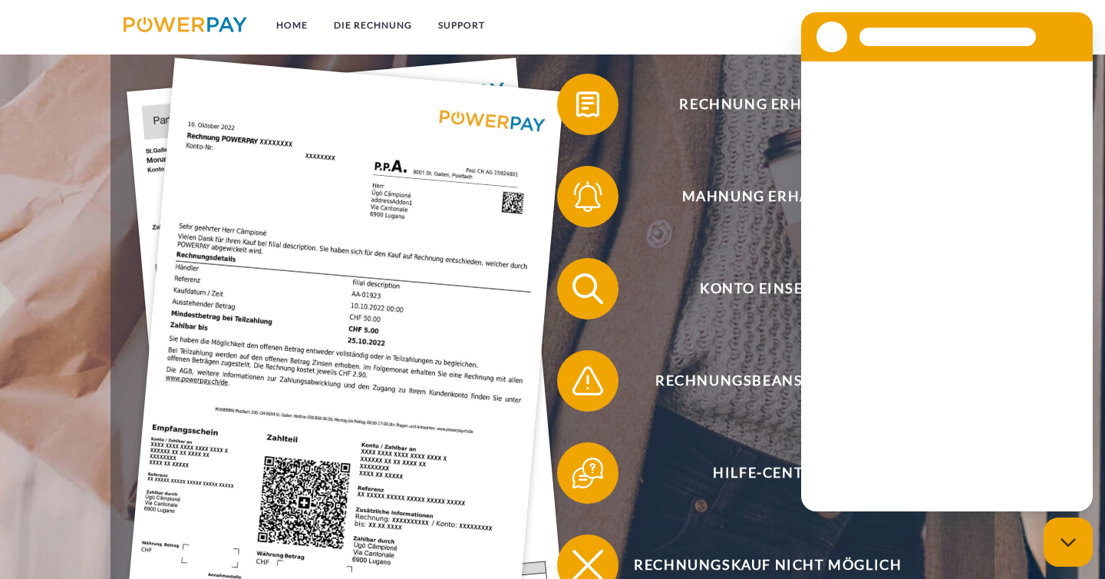
scroll to position [316, 0]
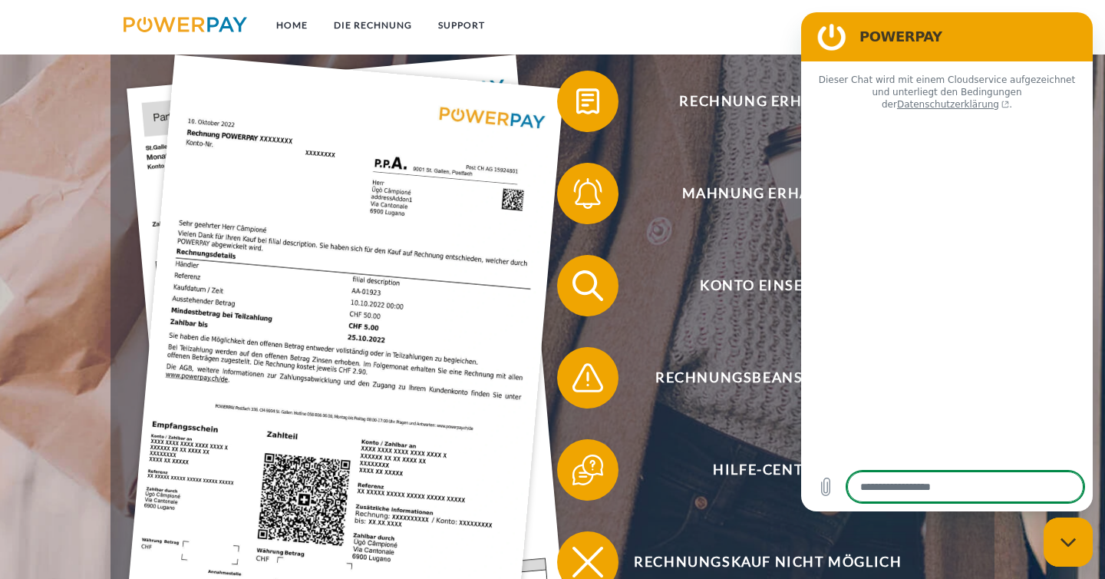
type textarea "*"
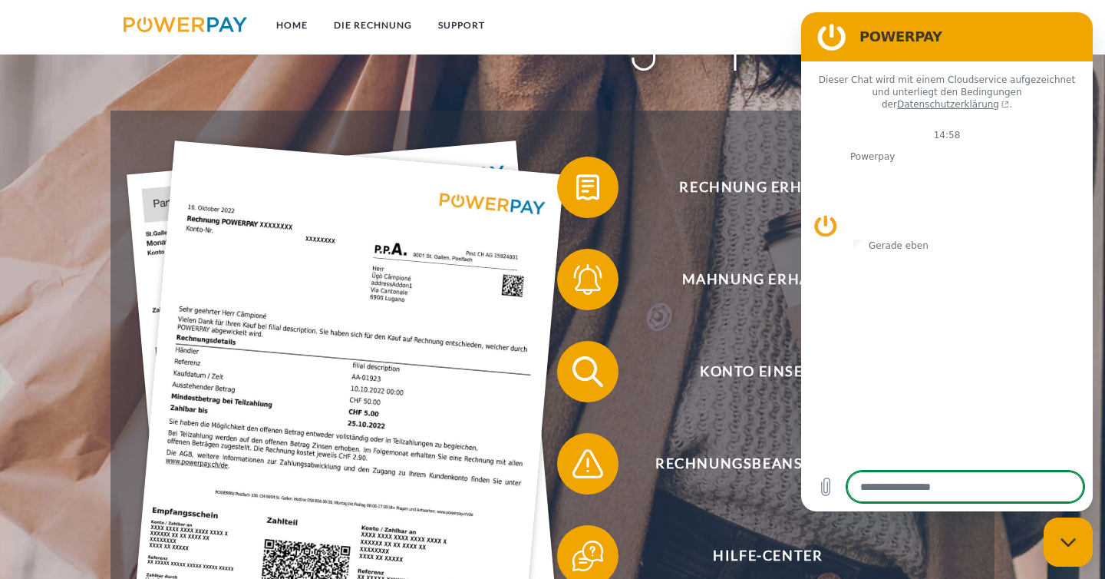
scroll to position [216, 0]
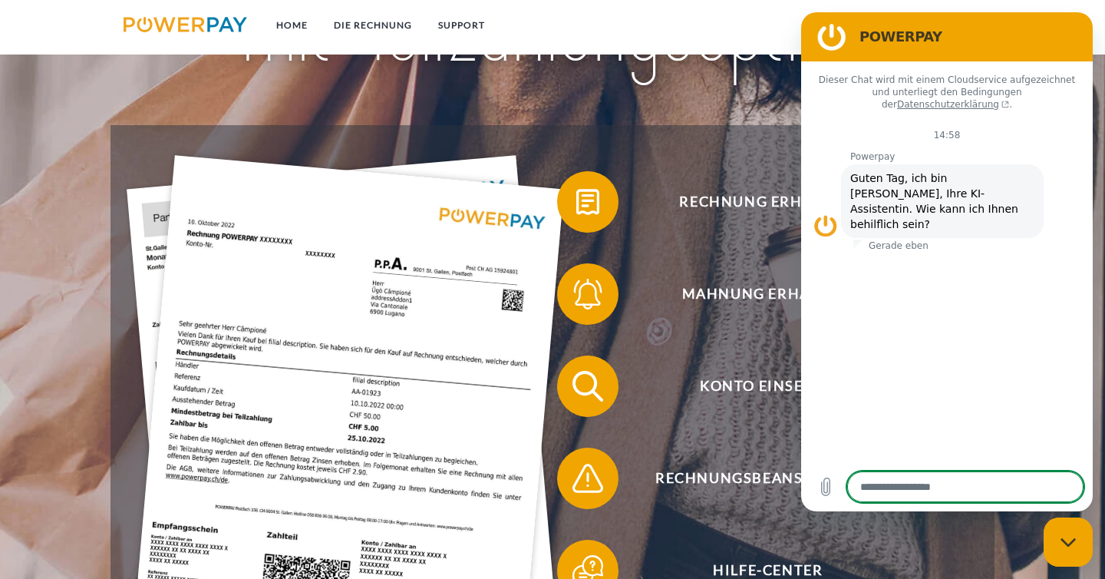
click at [180, 14] on link at bounding box center [185, 27] width 150 height 31
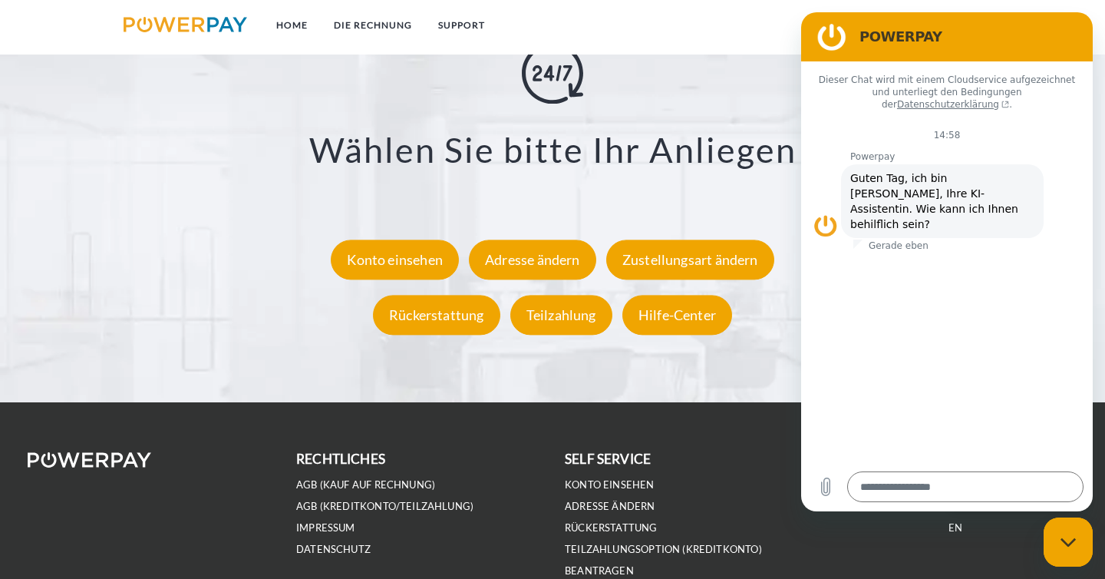
scroll to position [2788, 0]
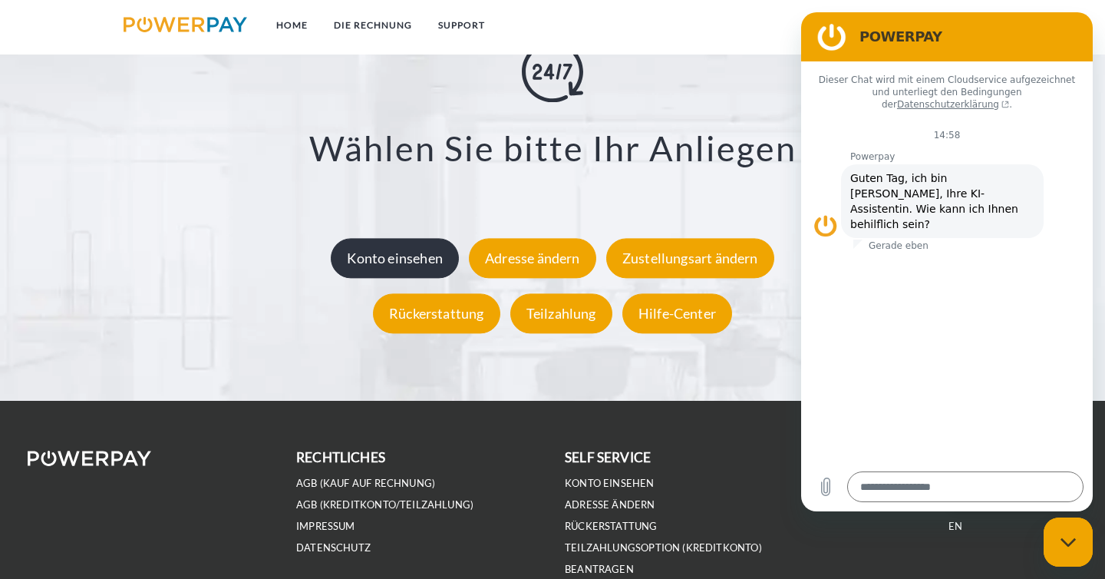
click at [440, 252] on div "Konto einsehen" at bounding box center [395, 259] width 128 height 40
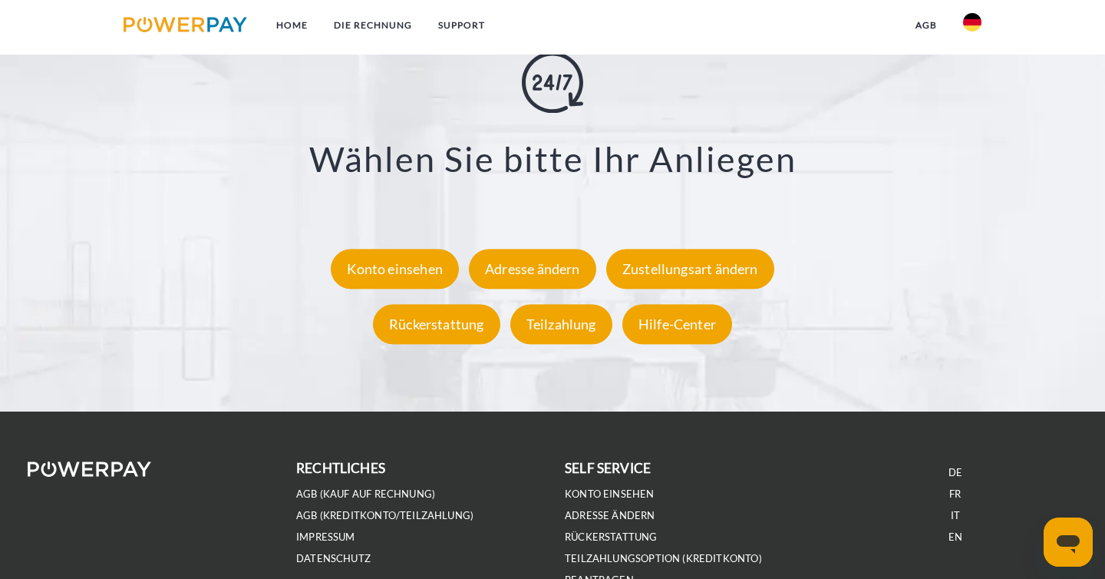
scroll to position [2786, 0]
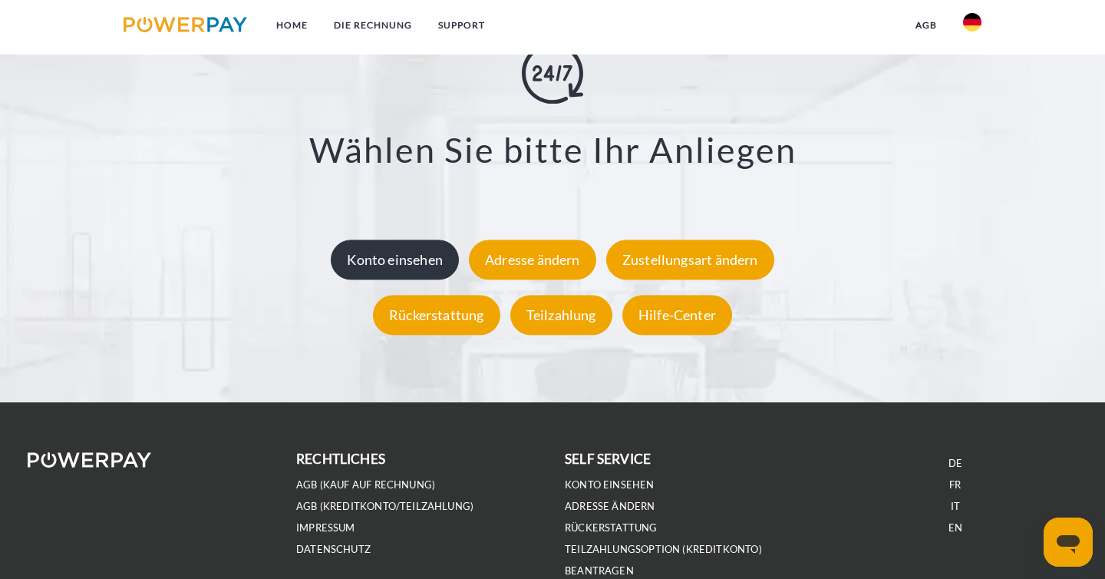
click at [429, 257] on div "Konto einsehen" at bounding box center [395, 260] width 128 height 40
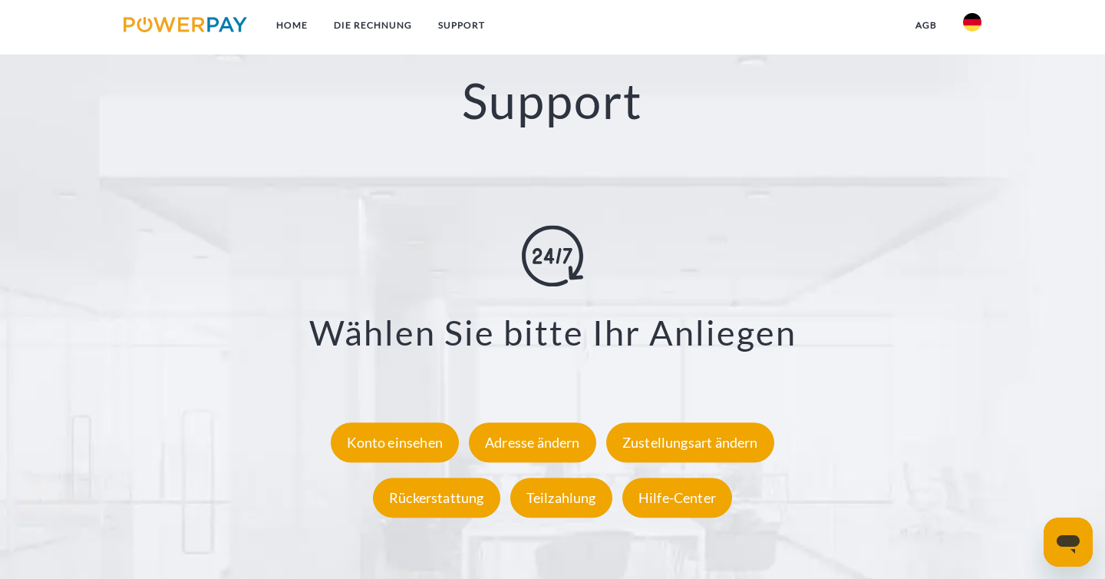
scroll to position [2892, 0]
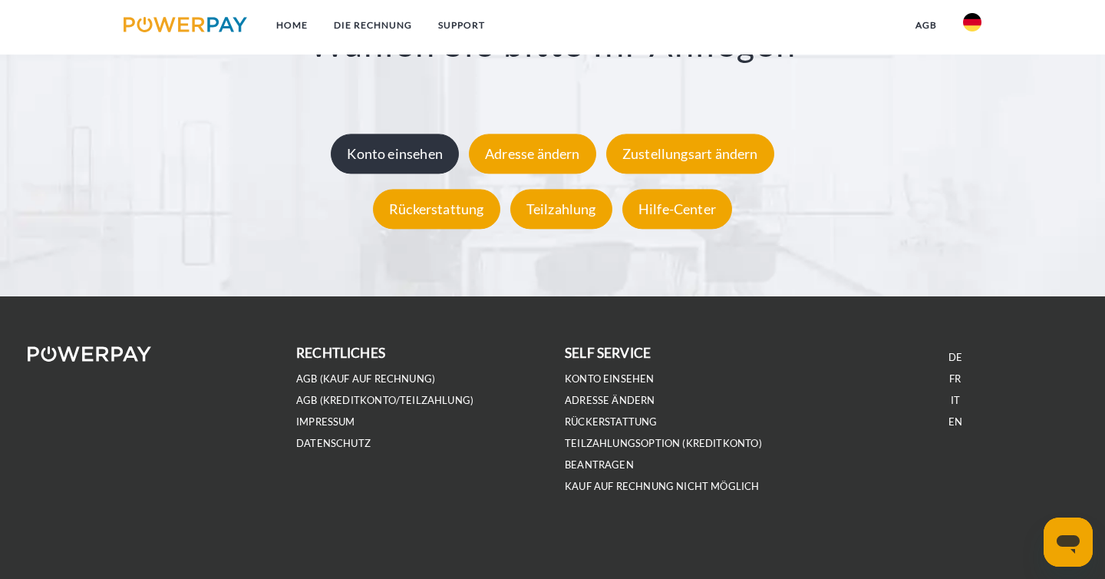
click at [382, 152] on div "Konto einsehen" at bounding box center [395, 154] width 128 height 40
